Goal: Task Accomplishment & Management: Manage account settings

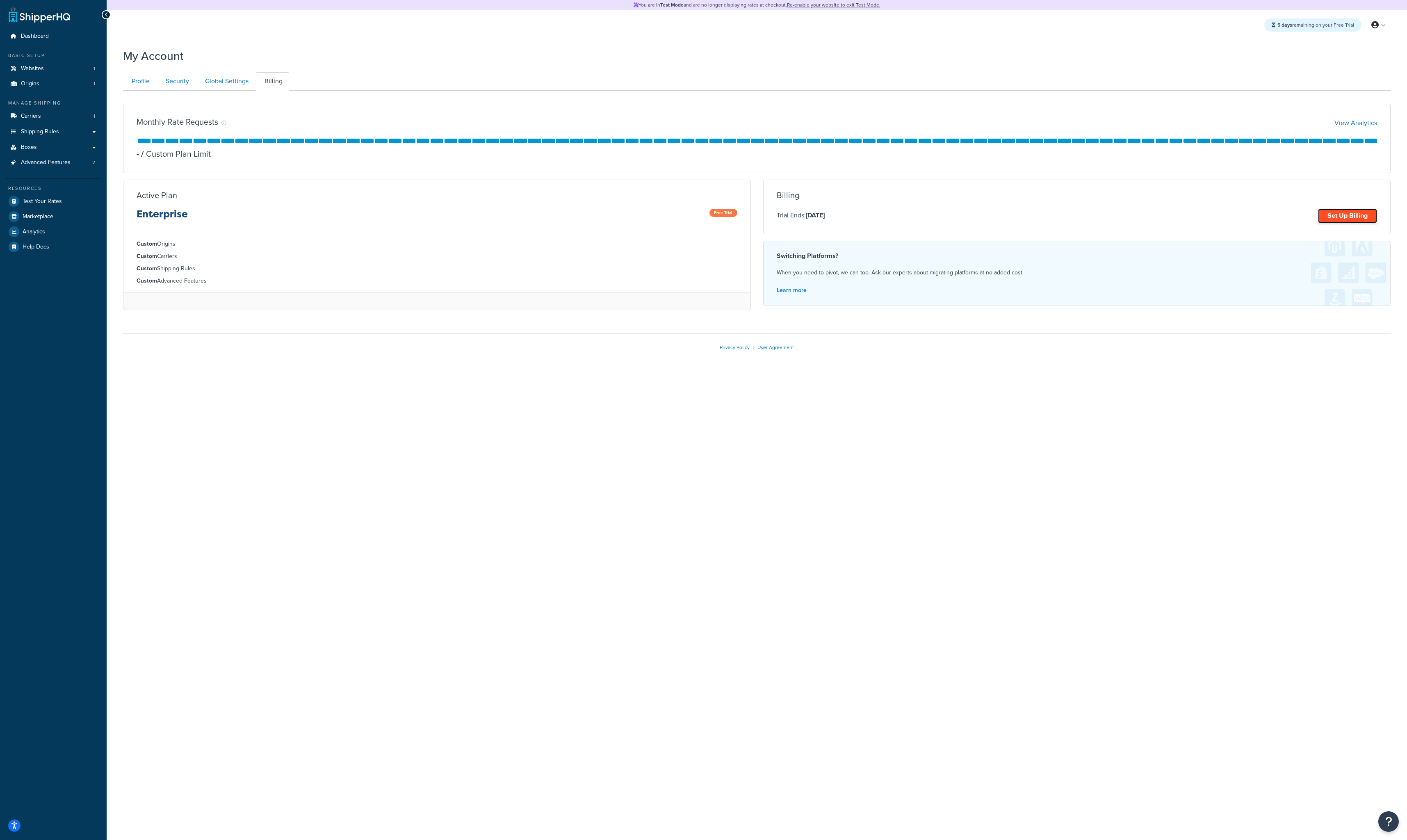
click at [1333, 214] on link "Set Up Billing" at bounding box center [1348, 215] width 59 height 15
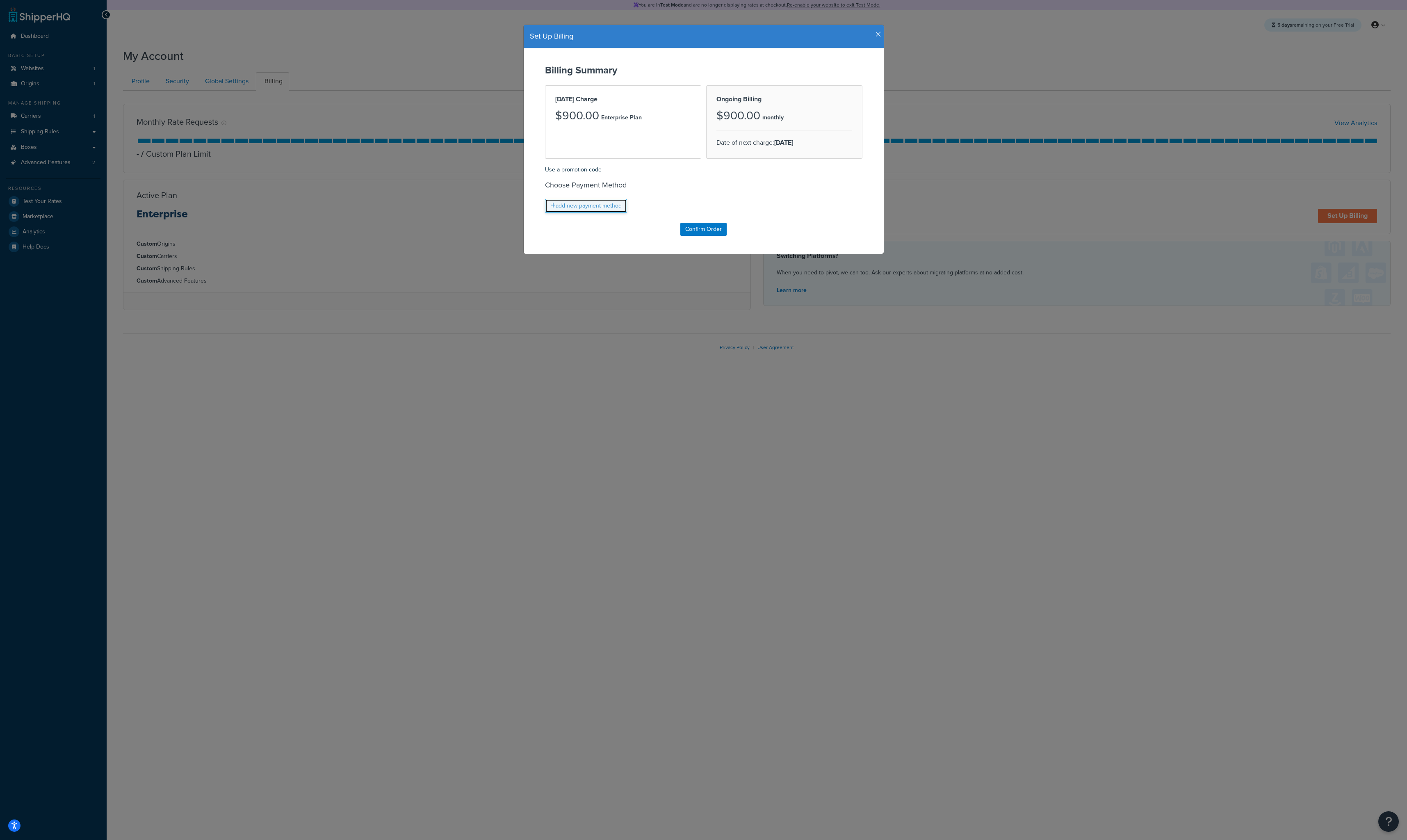
click at [610, 210] on link "add new payment method" at bounding box center [586, 206] width 82 height 14
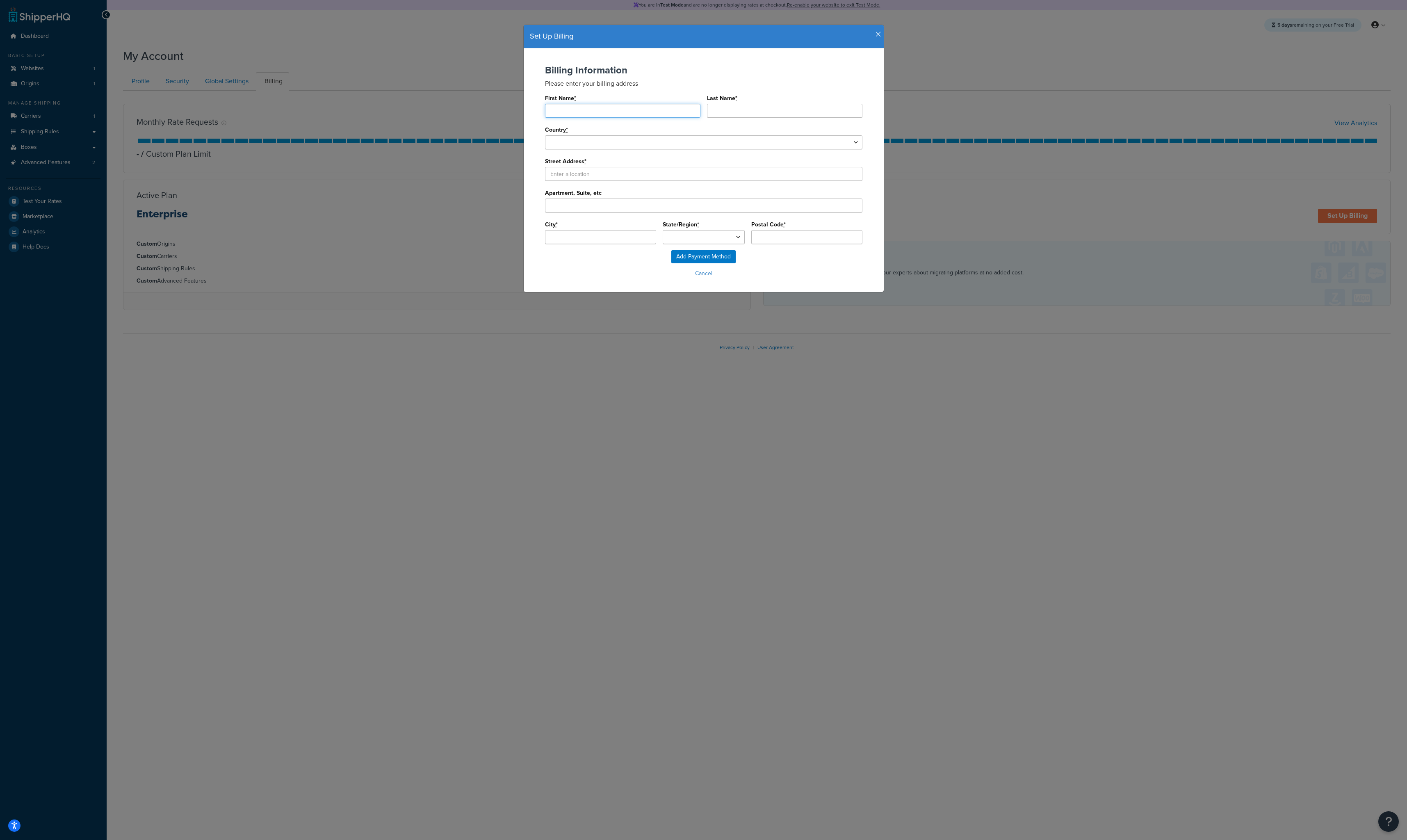
click at [607, 114] on input "First Name *" at bounding box center [622, 110] width 155 height 14
type input "[PERSON_NAME]"
type input "Fox"
select select "1000"
select select
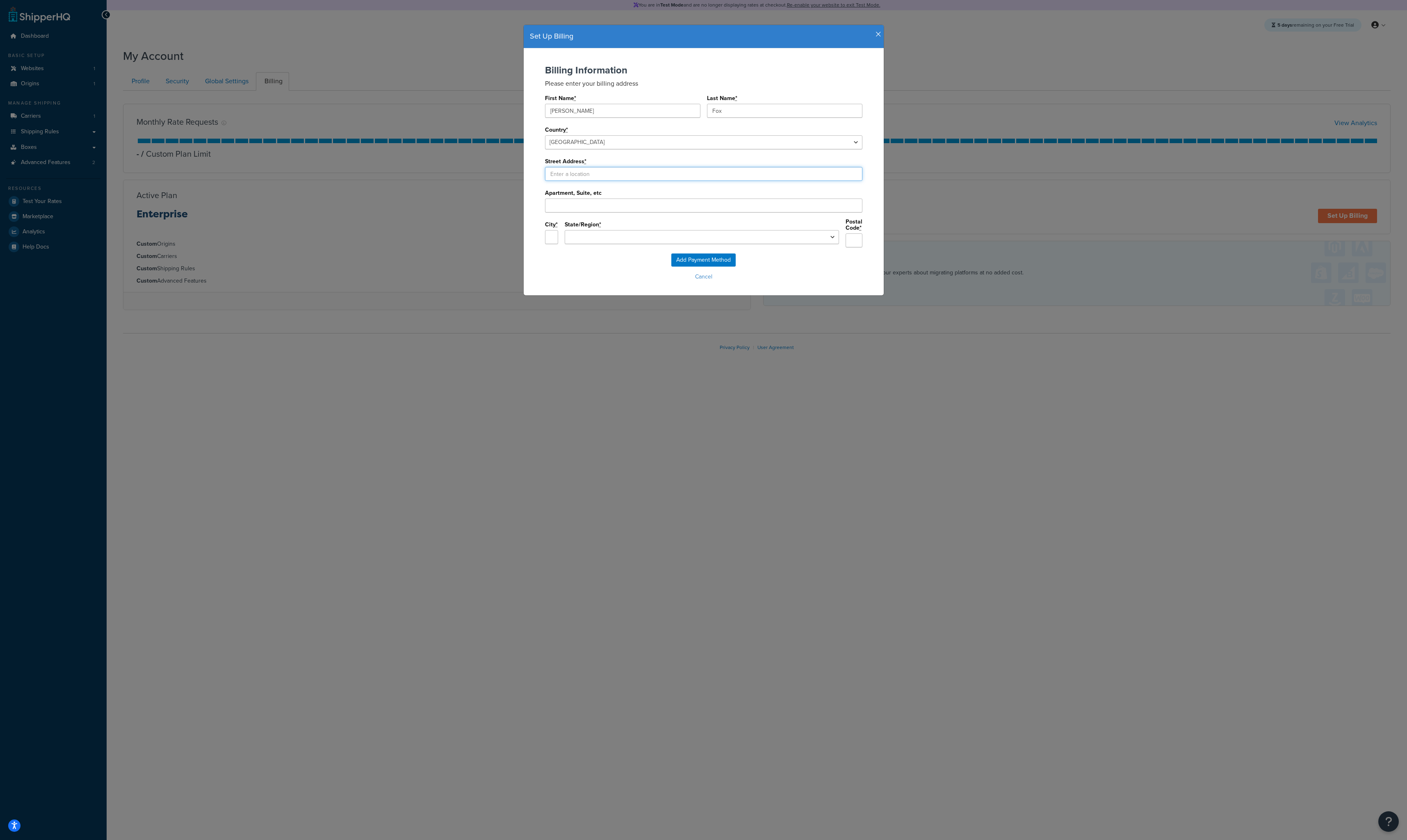
click at [563, 177] on input "Street Address *" at bounding box center [704, 173] width 318 height 14
click at [542, 259] on div "Add Payment Method Cancel" at bounding box center [704, 268] width 344 height 29
click at [567, 178] on input "Street Address *" at bounding box center [704, 173] width 318 height 14
click at [550, 265] on div "Add Payment Method Cancel" at bounding box center [704, 268] width 344 height 29
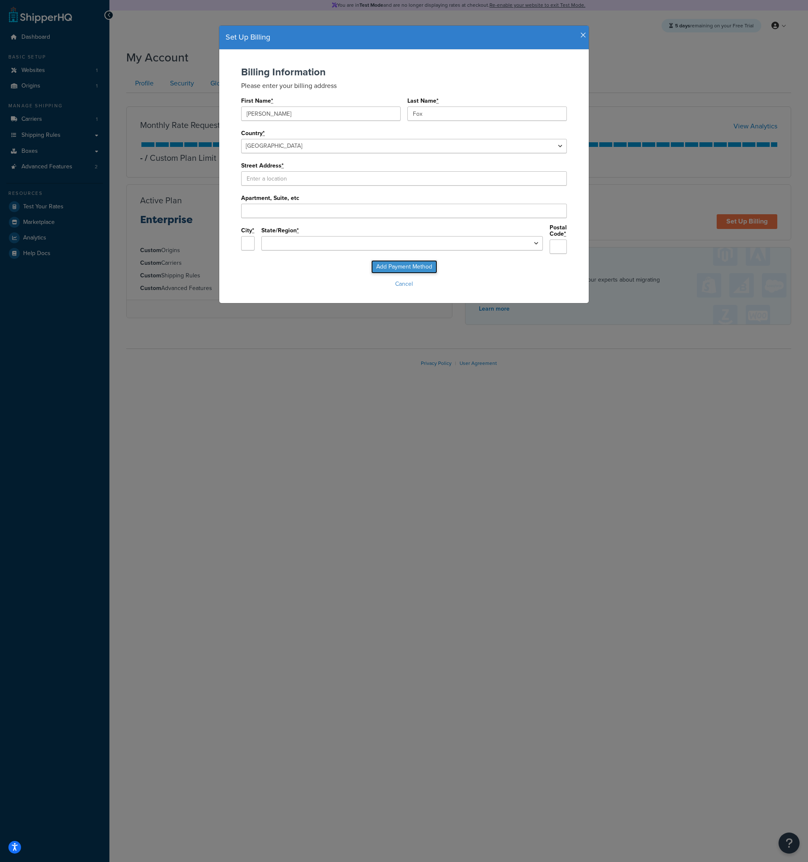
click at [389, 261] on input "Add Payment Method" at bounding box center [404, 266] width 66 height 13
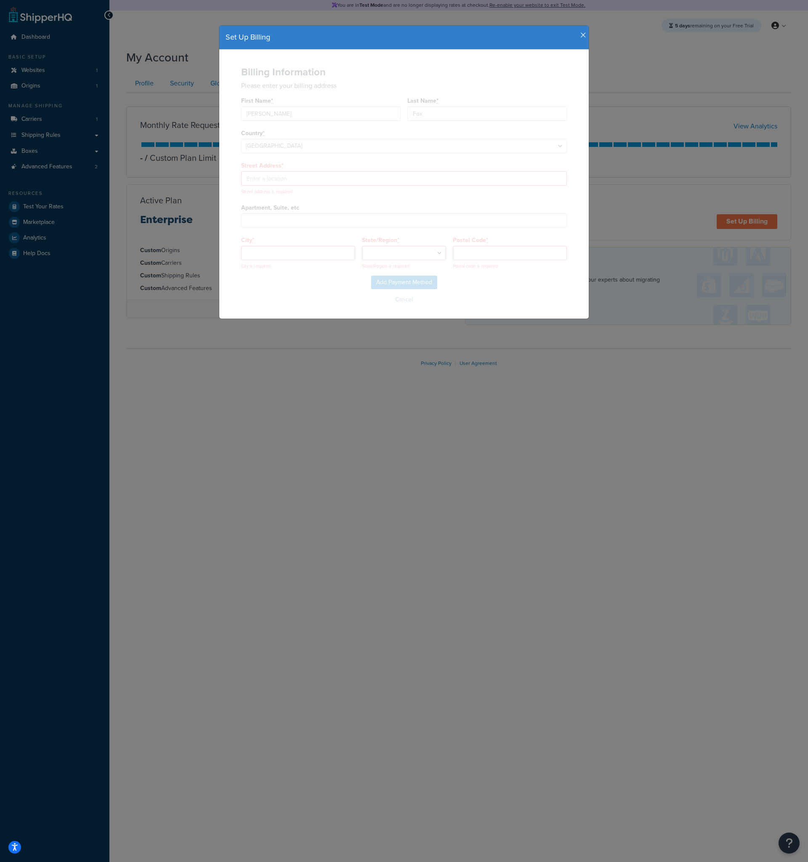
select select
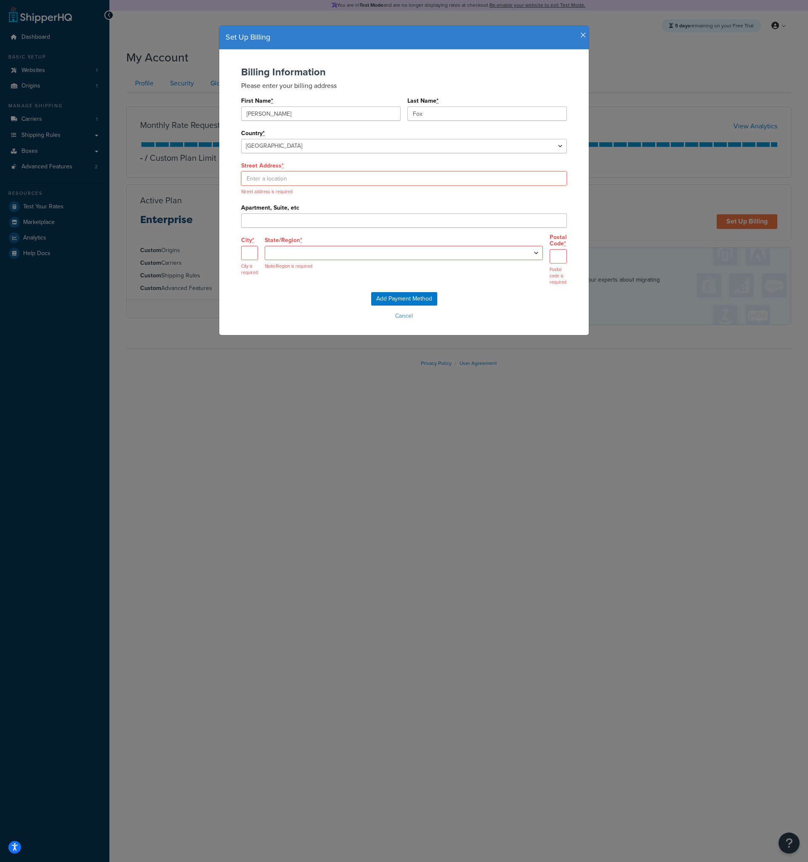
click at [302, 177] on input "Street Address *" at bounding box center [404, 178] width 326 height 14
click at [290, 177] on input "Street Address *" at bounding box center [404, 178] width 326 height 14
paste input "16060 Ventura Blvd."
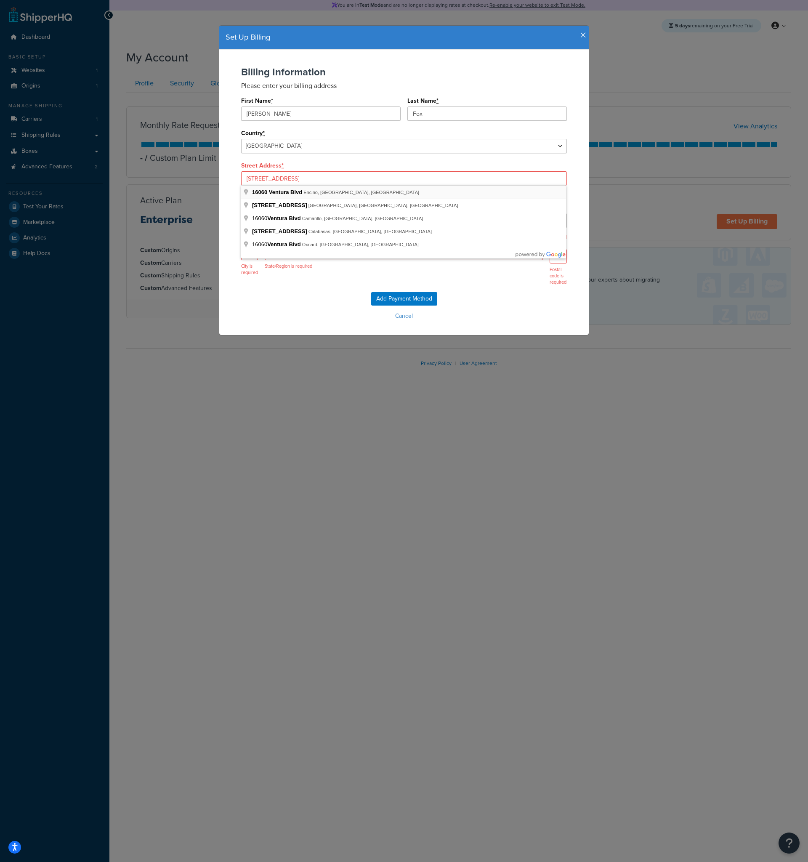
type input "16060 Ventura Blvd"
type input "Los Angeles"
select select "CA"
type input "91436"
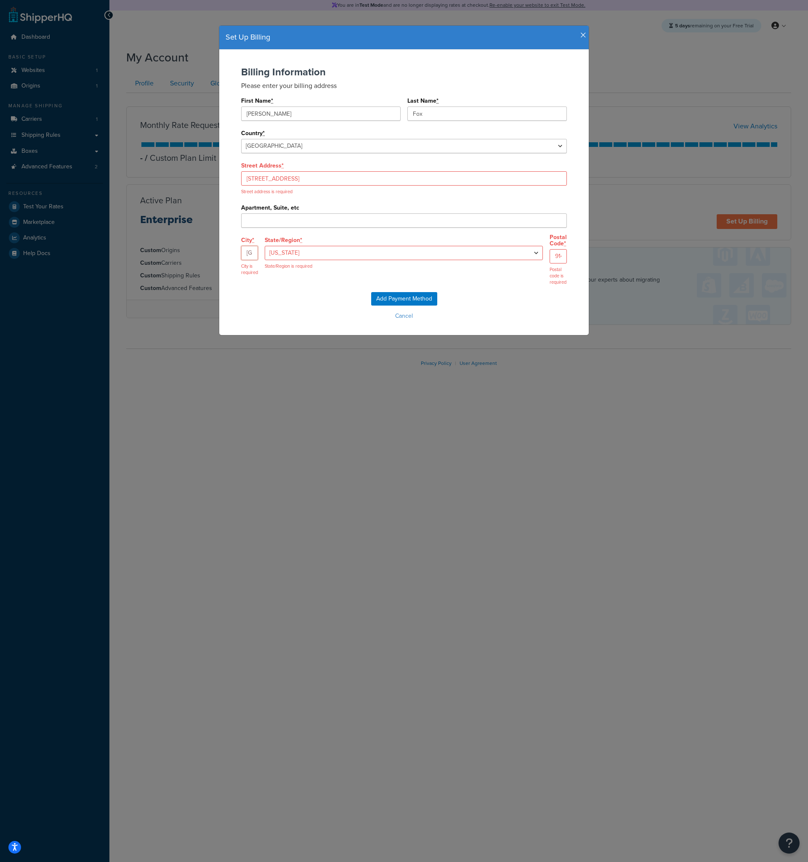
click at [258, 257] on input "Los Angeles" at bounding box center [249, 253] width 17 height 14
click at [258, 251] on input "Los Angeles" at bounding box center [249, 253] width 17 height 14
click at [258, 238] on div "City * Los Angeles City is required" at bounding box center [249, 260] width 17 height 52
click at [267, 223] on input "Apartment, Suite, etc" at bounding box center [404, 220] width 326 height 14
paste input "Ste 110-215"
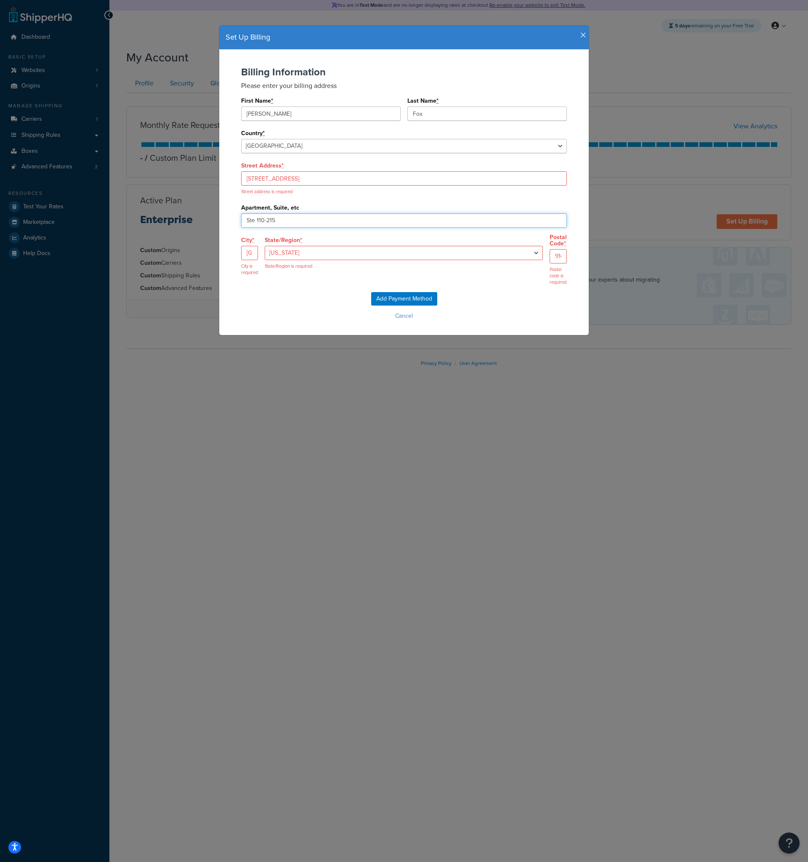
type input "Ste 110-215"
click at [258, 236] on div "City * Los Angeles City is required" at bounding box center [249, 260] width 17 height 52
click at [549, 258] on input "91436" at bounding box center [557, 256] width 17 height 14
drag, startPoint x: 509, startPoint y: 258, endPoint x: 465, endPoint y: 246, distance: 45.1
click at [466, 246] on div "City * Los Angeles City is required State/Region * Alabama Alaska Arizona Arkan…" at bounding box center [404, 263] width 326 height 58
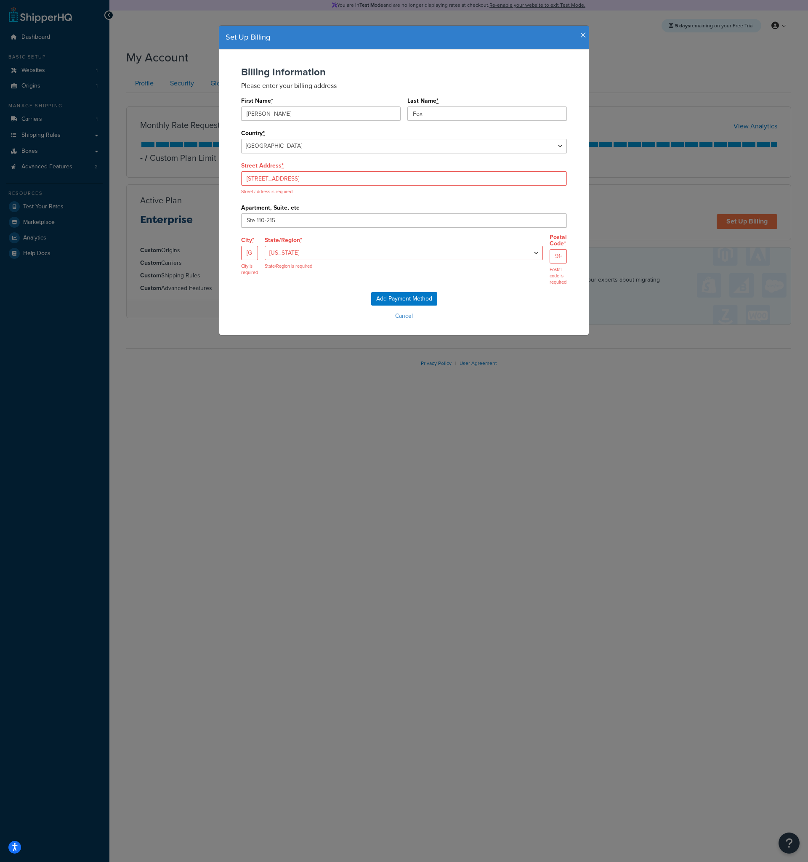
click at [467, 292] on div "Add Payment Method Cancel" at bounding box center [404, 307] width 353 height 30
click at [328, 292] on div "Add Payment Method Cancel" at bounding box center [404, 307] width 353 height 30
click at [258, 257] on input "Los Angeles" at bounding box center [249, 253] width 17 height 14
click at [382, 292] on input "Add Payment Method" at bounding box center [404, 298] width 66 height 13
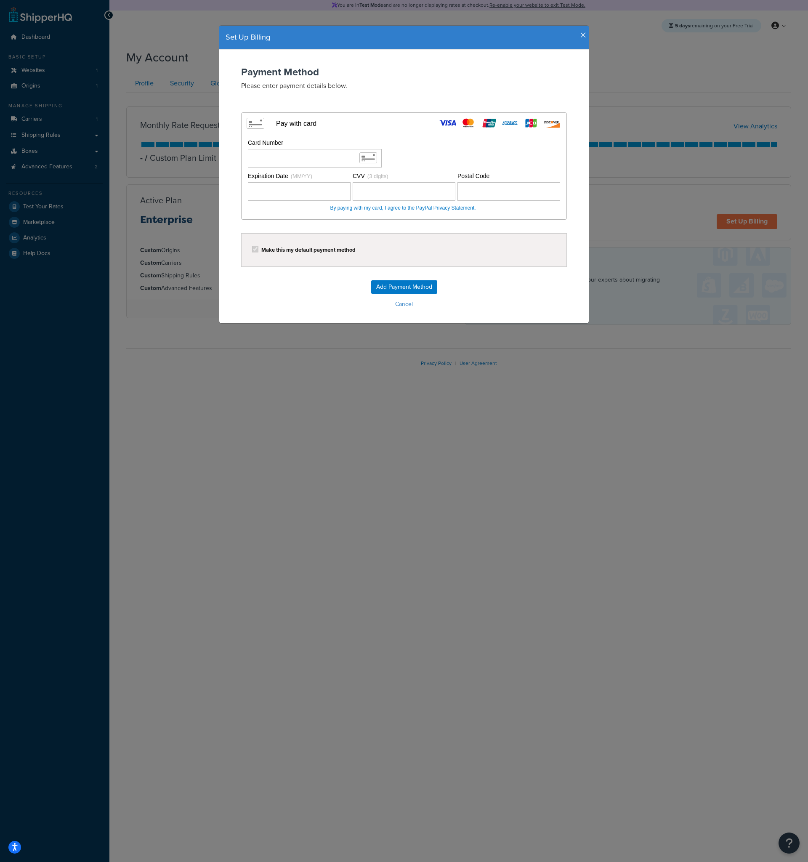
click at [0, 861] on nordpass-autofill-portal at bounding box center [0, 862] width 0 height 0
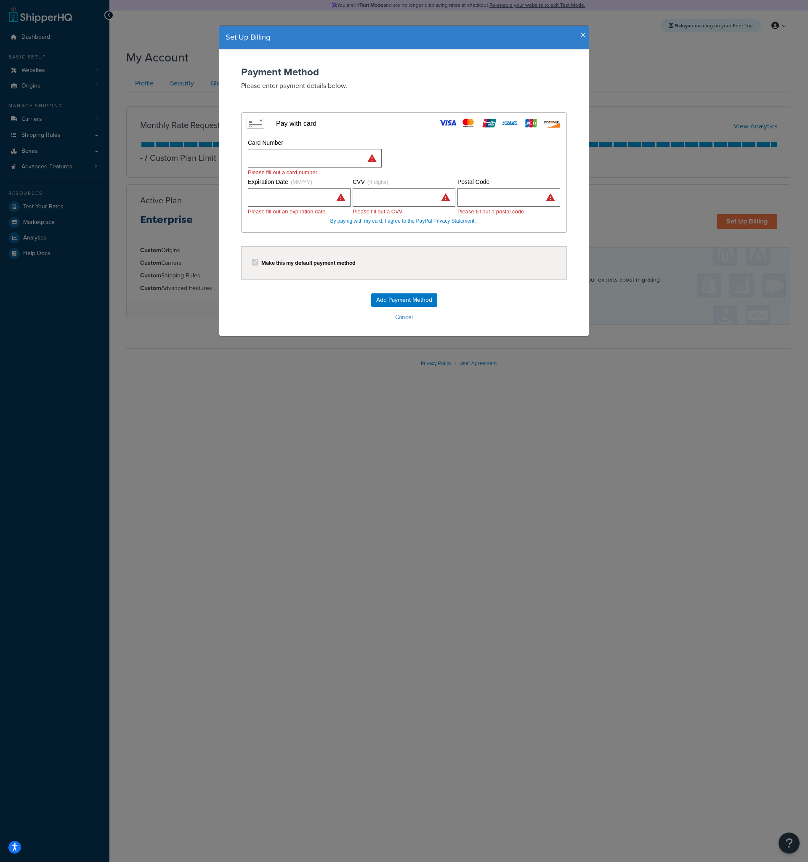
click at [295, 225] on div "Card Number Please fill out a card number. Expiration Date (MM/YY) Please fill …" at bounding box center [403, 183] width 325 height 98
click at [316, 260] on label "Make this my default payment method" at bounding box center [308, 263] width 94 height 6
click at [397, 302] on input "Add Payment Method" at bounding box center [404, 299] width 66 height 13
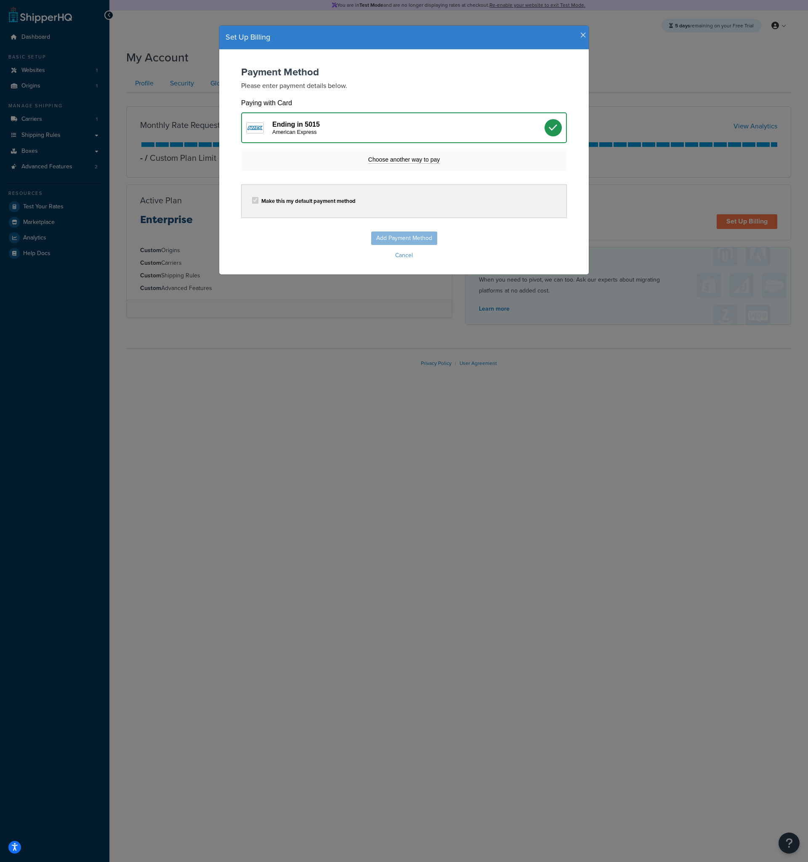
click at [480, 270] on div "Payment Method Please enter payment details below. Visa MasterCard Union Pay Am…" at bounding box center [403, 162] width 369 height 225
click at [297, 233] on div "Add Payment Method Cancel" at bounding box center [404, 246] width 353 height 30
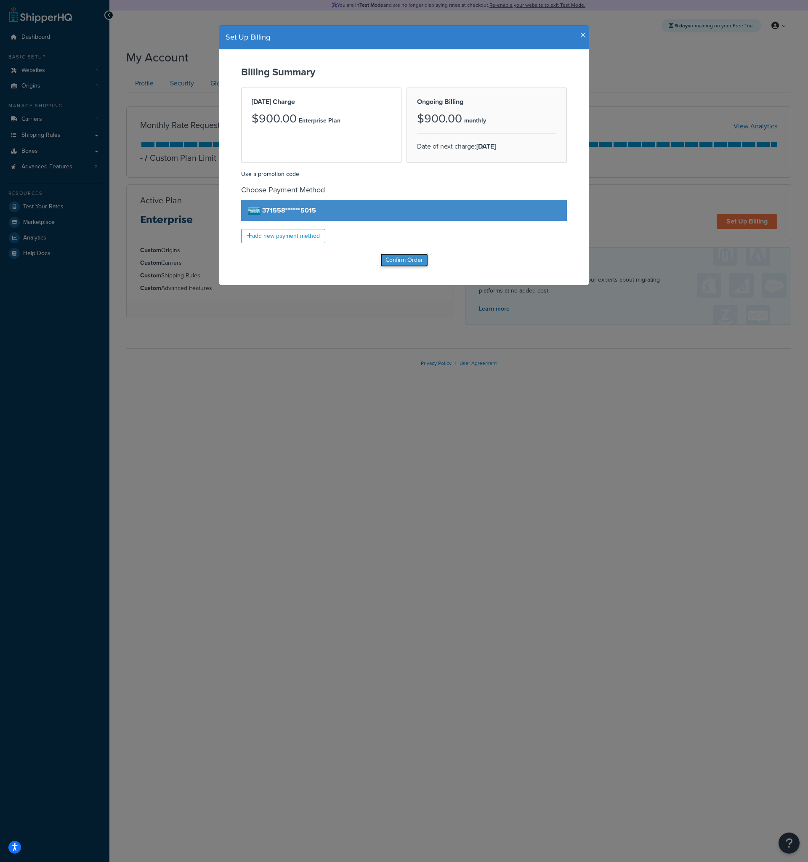
click at [401, 262] on input "Confirm Order" at bounding box center [404, 259] width 48 height 13
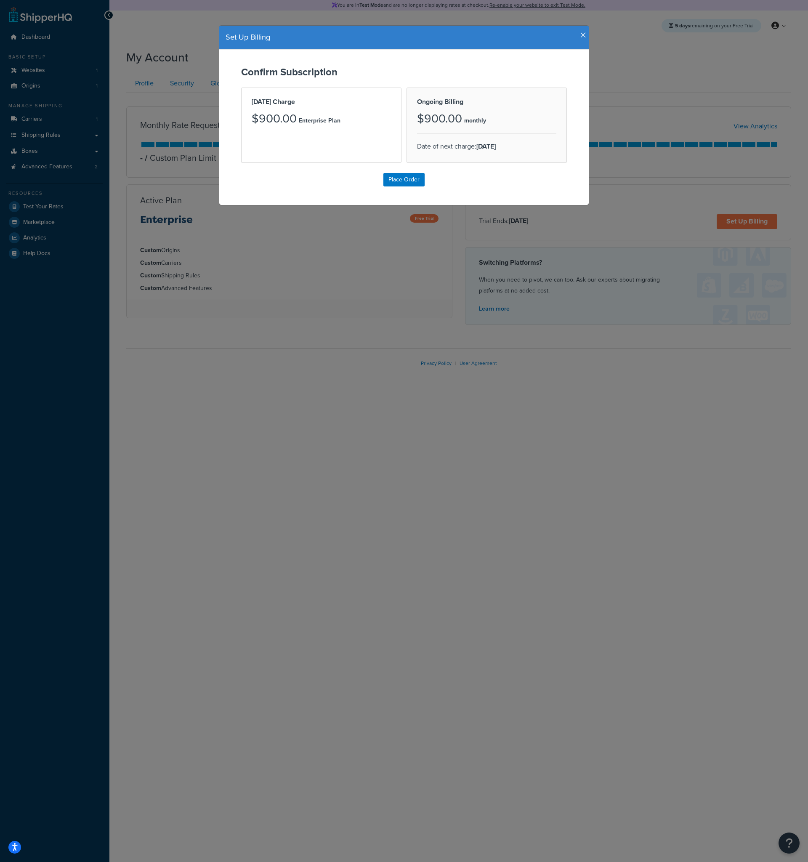
click at [406, 199] on div "Confirm Subscription Today's Charge $900.00 Enterprise Plan Ongoing Billing $90…" at bounding box center [403, 127] width 369 height 155
click at [404, 177] on input "Place Order" at bounding box center [403, 179] width 41 height 13
type input "Place Order"
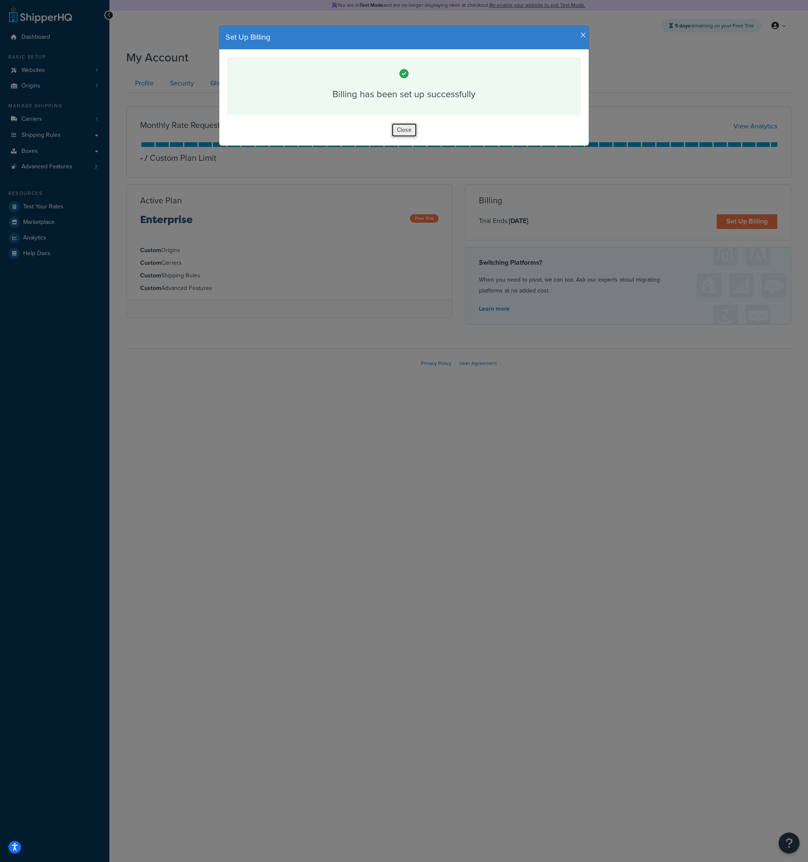
click at [401, 129] on button "Close" at bounding box center [404, 130] width 26 height 14
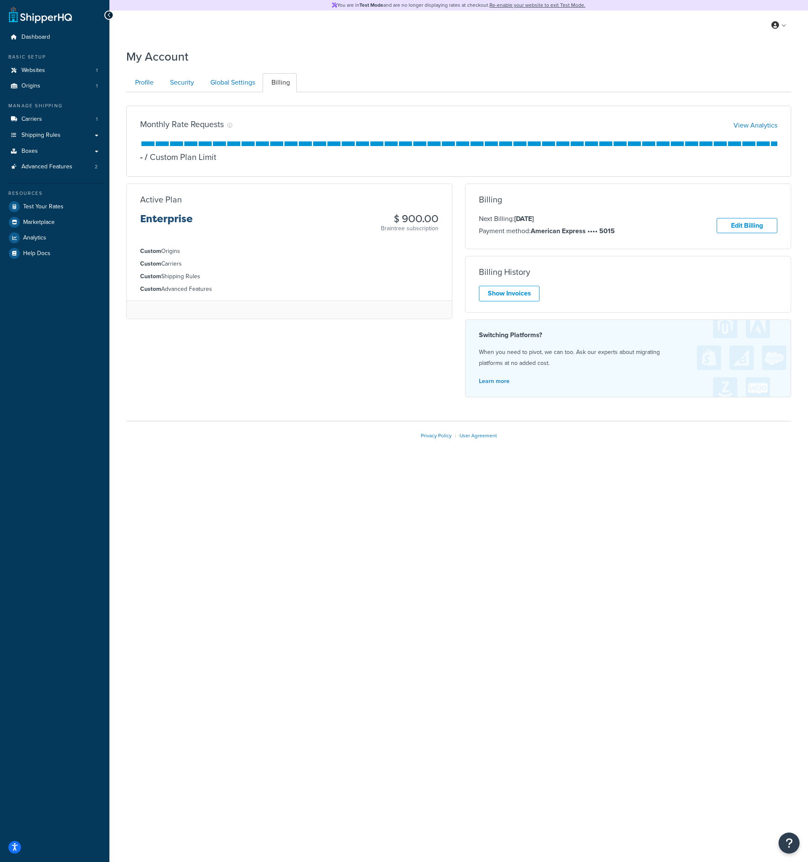
click at [392, 368] on div "Monthly Rate Requests View Analytics - / Custom Plan Limit Active Plan Enterpri…" at bounding box center [458, 251] width 677 height 305
click at [373, 345] on div "Monthly Rate Requests View Analytics - / Custom Plan Limit Active Plan Enterpri…" at bounding box center [458, 251] width 677 height 305
click at [378, 356] on div "Monthly Rate Requests View Analytics - / Custom Plan Limit Active Plan Enterpri…" at bounding box center [458, 251] width 677 height 305
